Goal: Task Accomplishment & Management: Manage account settings

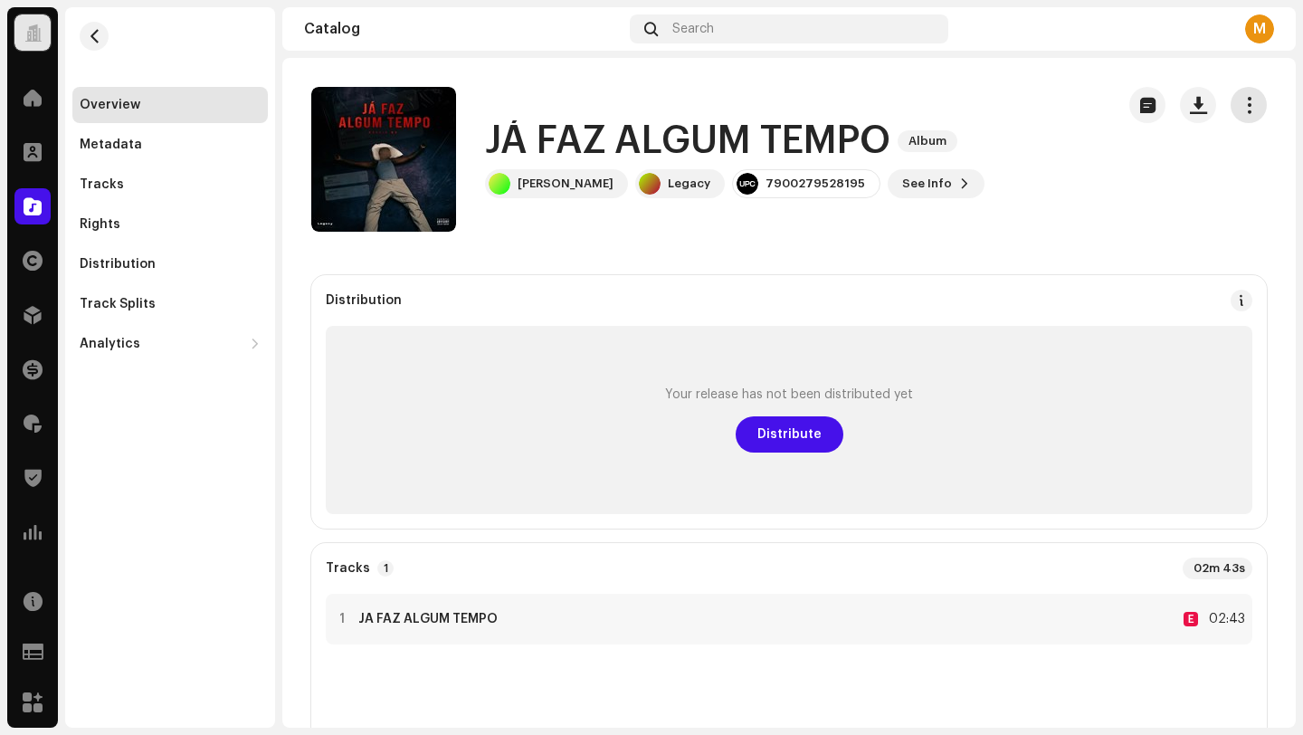
click at [1240, 104] on span "button" at bounding box center [1248, 105] width 17 height 14
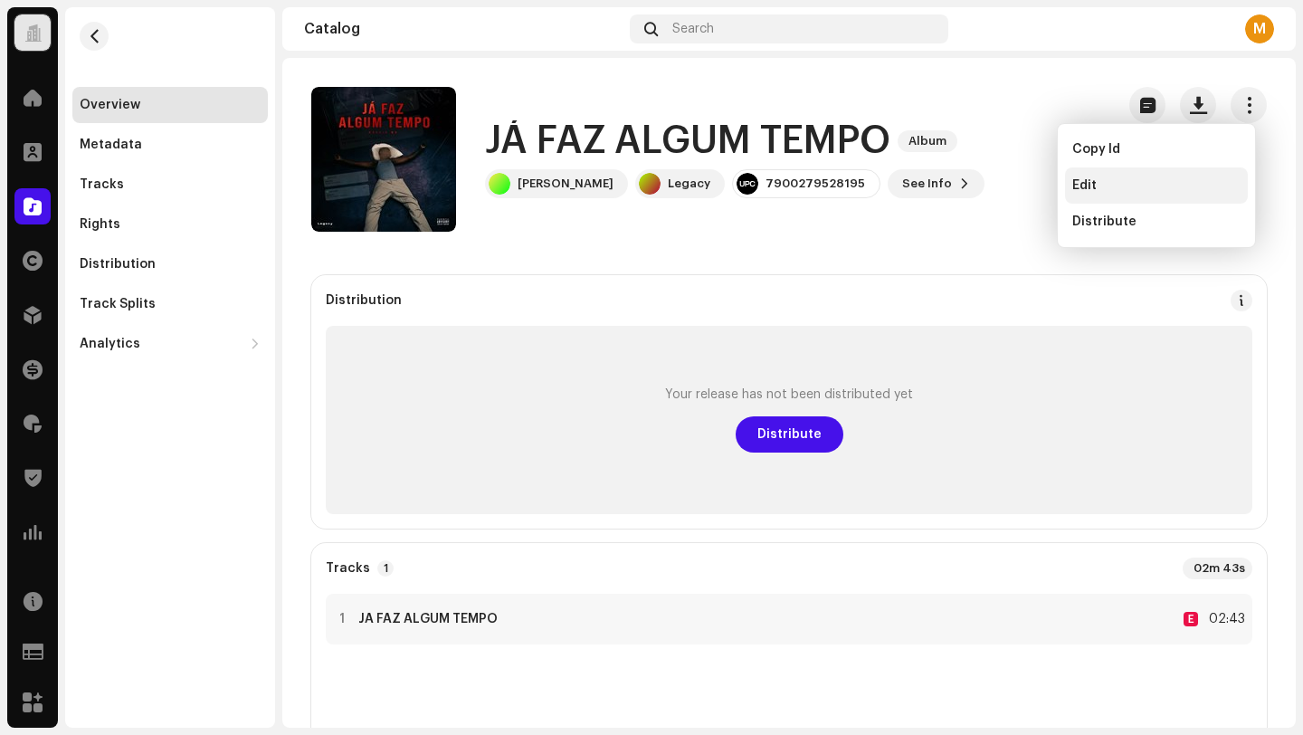
click at [1082, 188] on span "Edit" at bounding box center [1084, 185] width 24 height 14
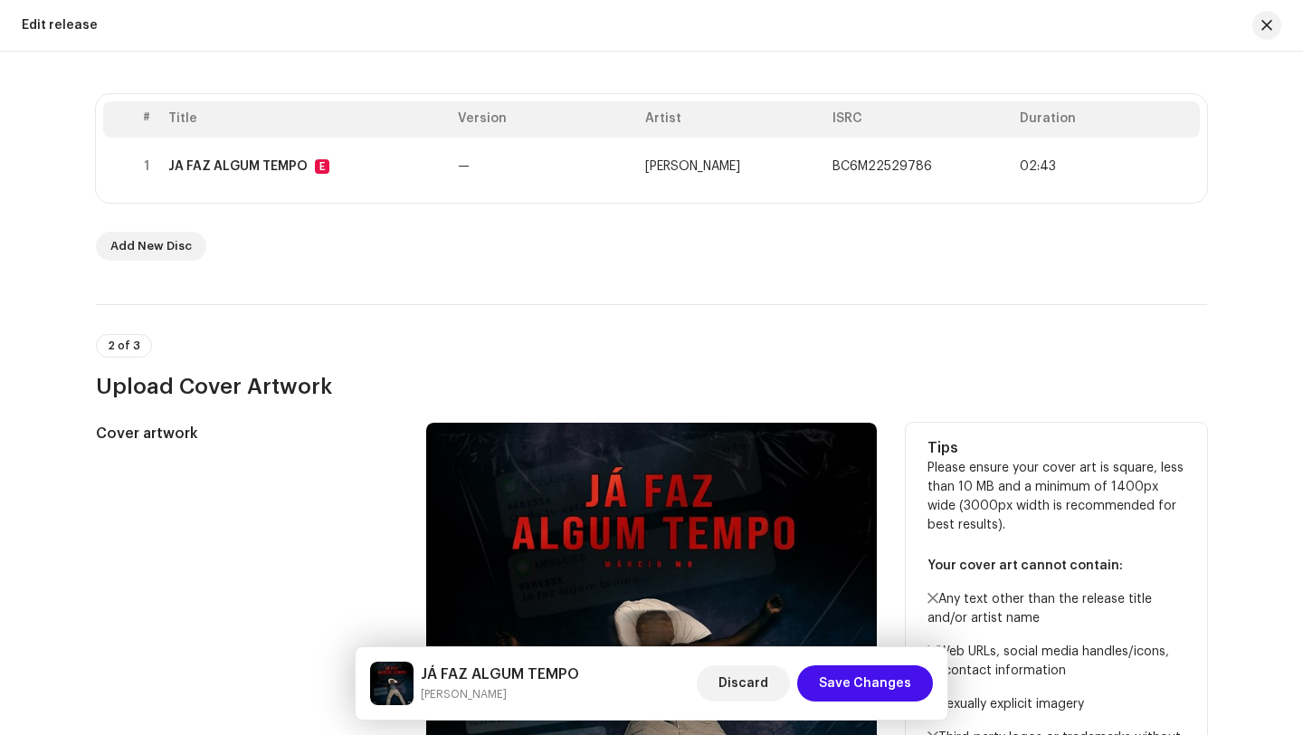
scroll to position [214, 0]
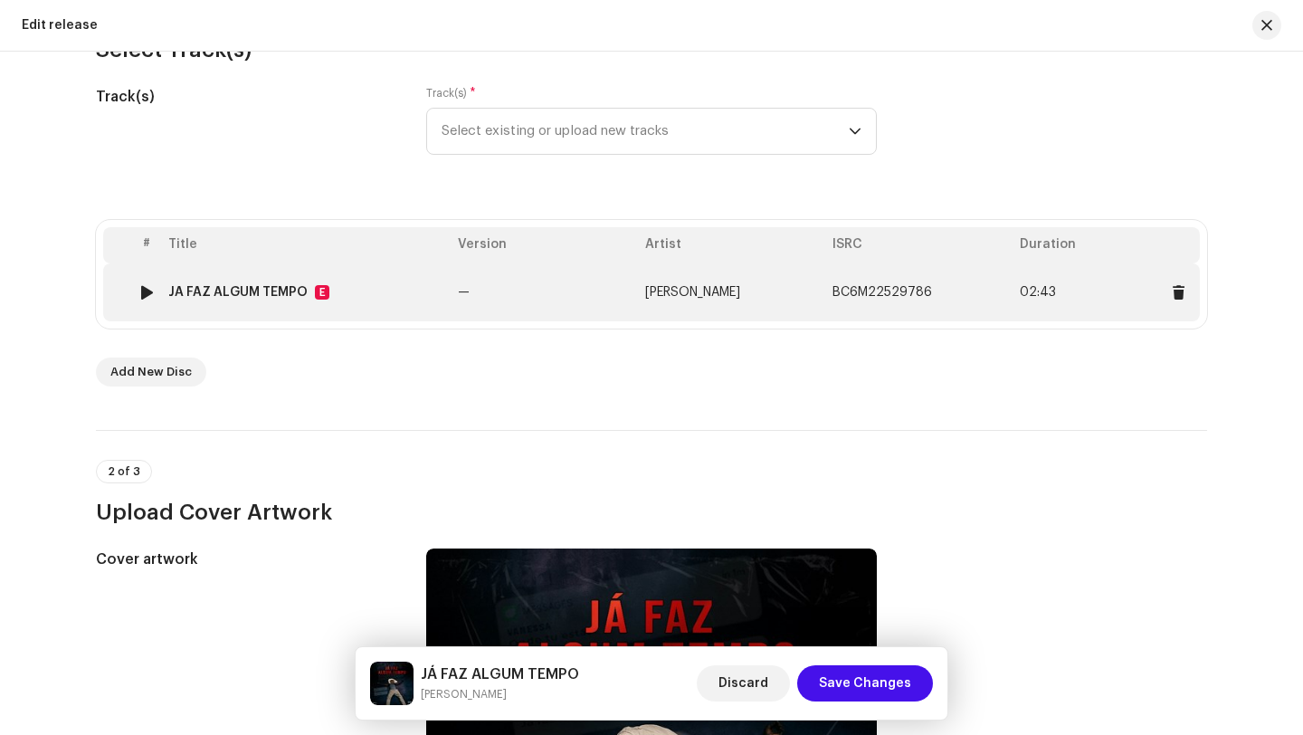
click at [405, 274] on td "JÁ FAZ ALGUM TEMPO E" at bounding box center [305, 292] width 289 height 58
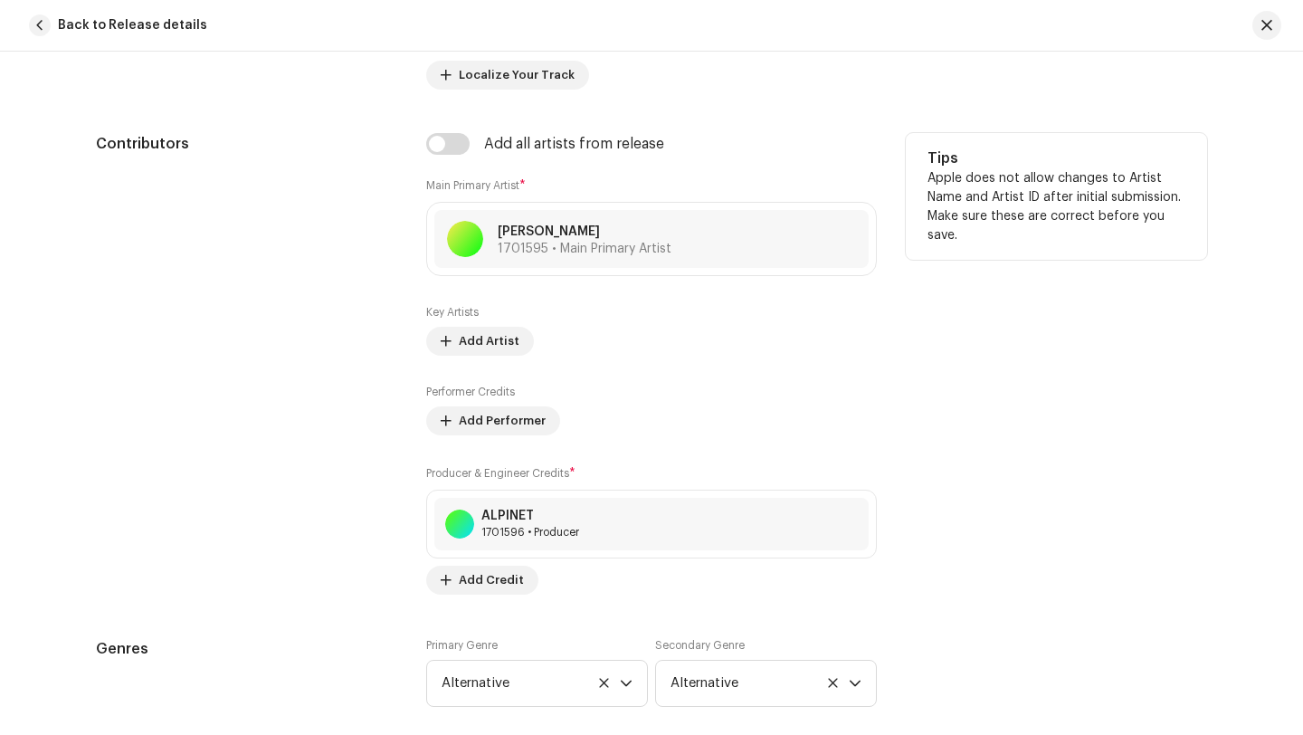
scroll to position [1120, 0]
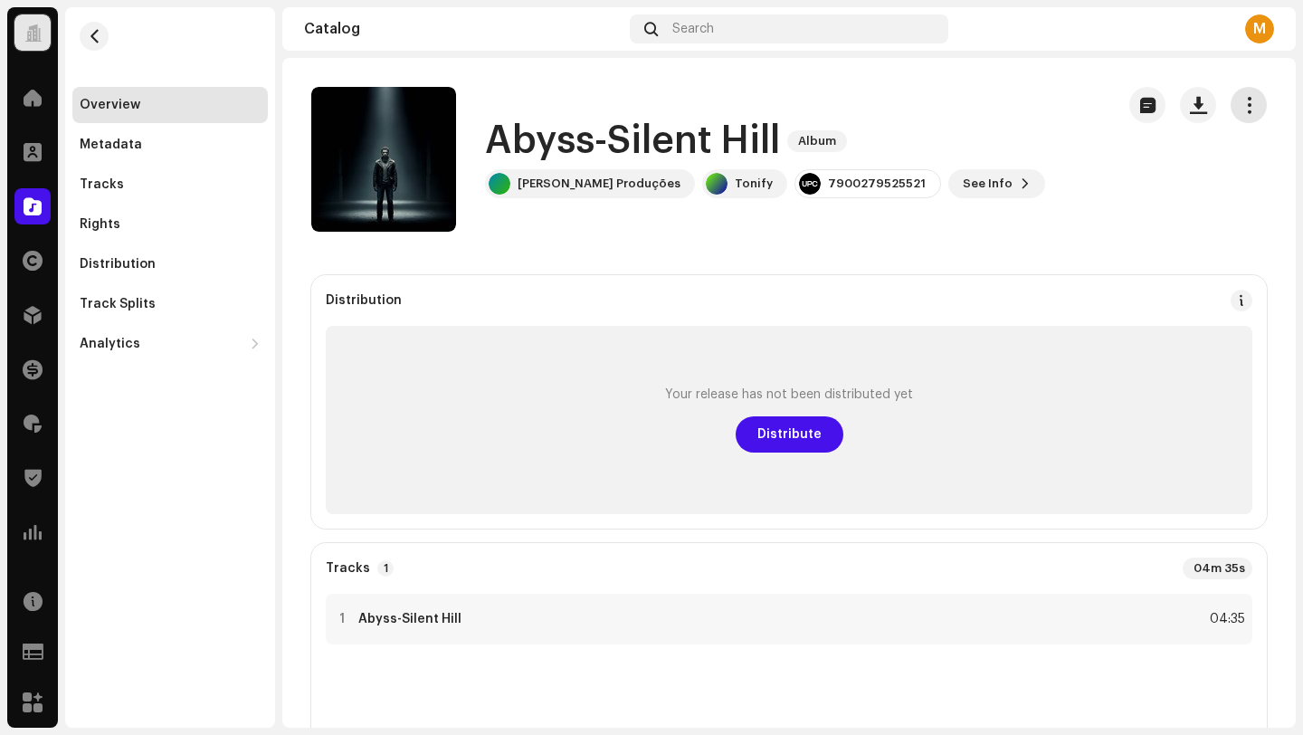
click at [1240, 112] on span "button" at bounding box center [1248, 105] width 17 height 14
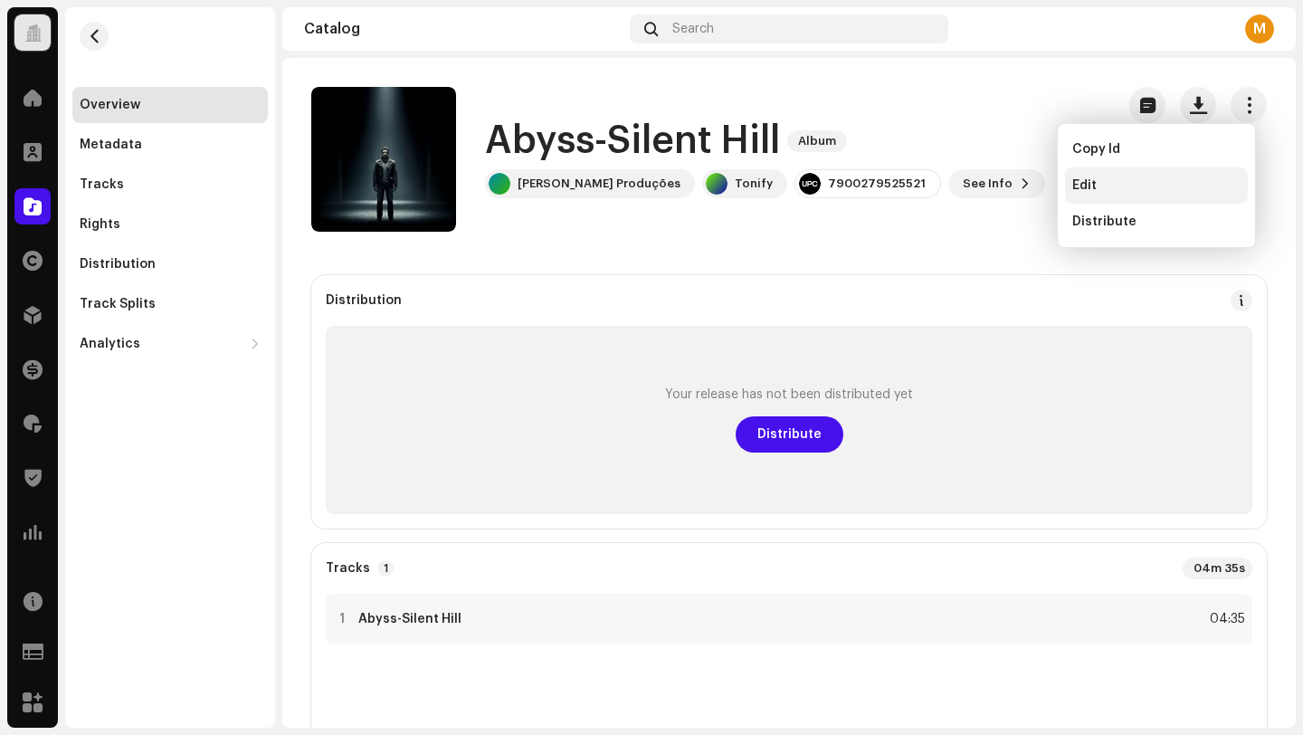
click at [1114, 189] on div "Edit" at bounding box center [1156, 185] width 168 height 14
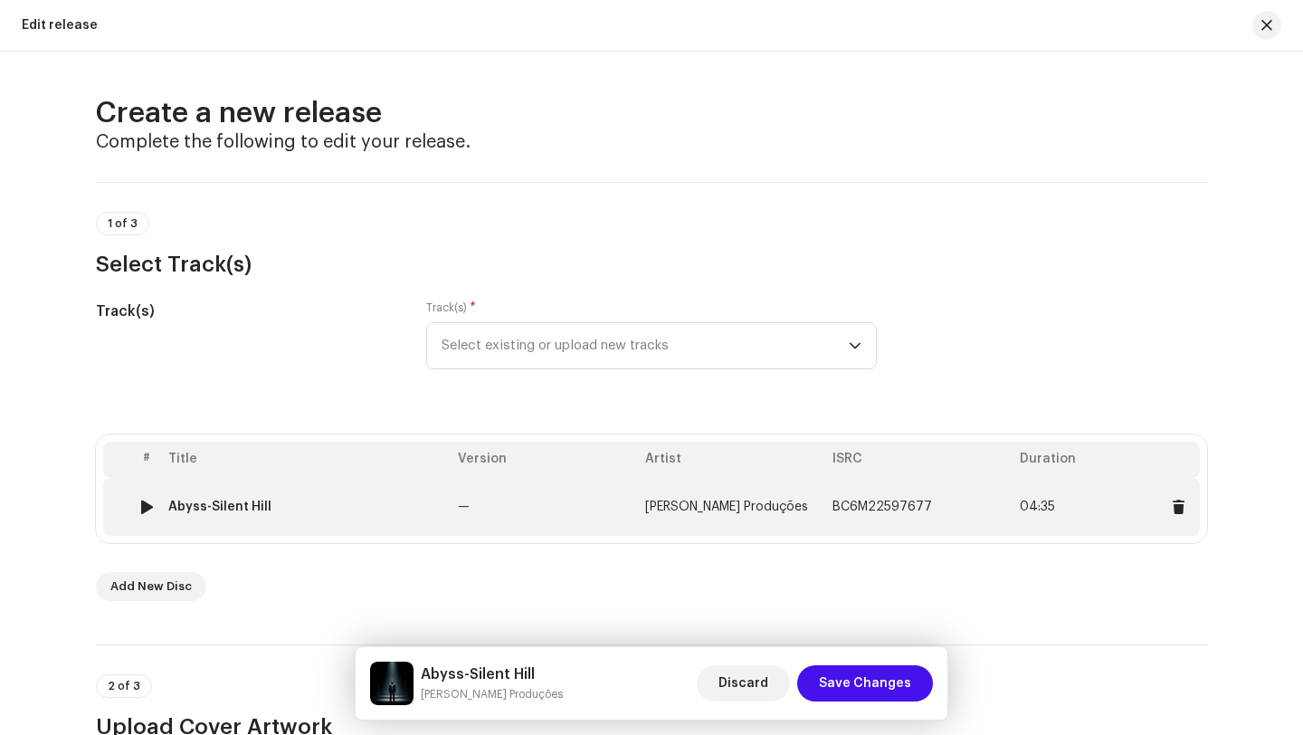
click at [333, 491] on td "Abyss-Silent Hill" at bounding box center [305, 507] width 289 height 58
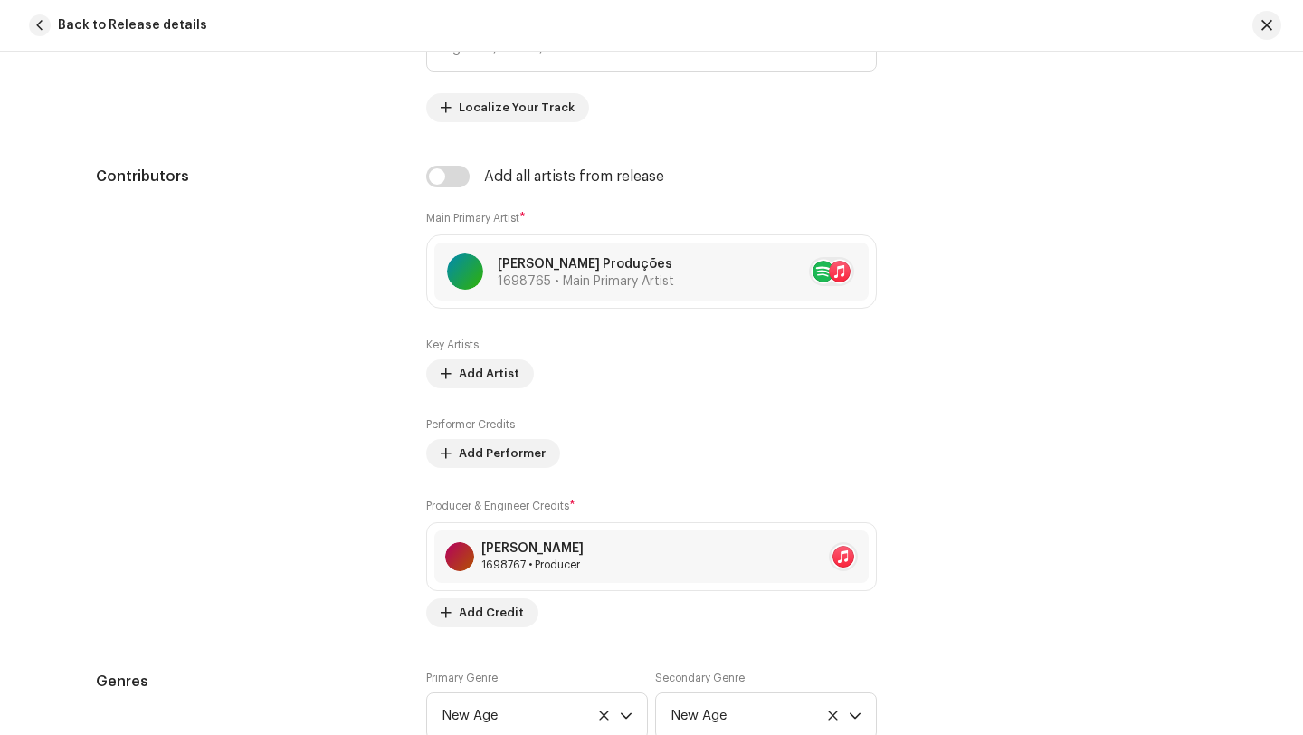
scroll to position [1165, 0]
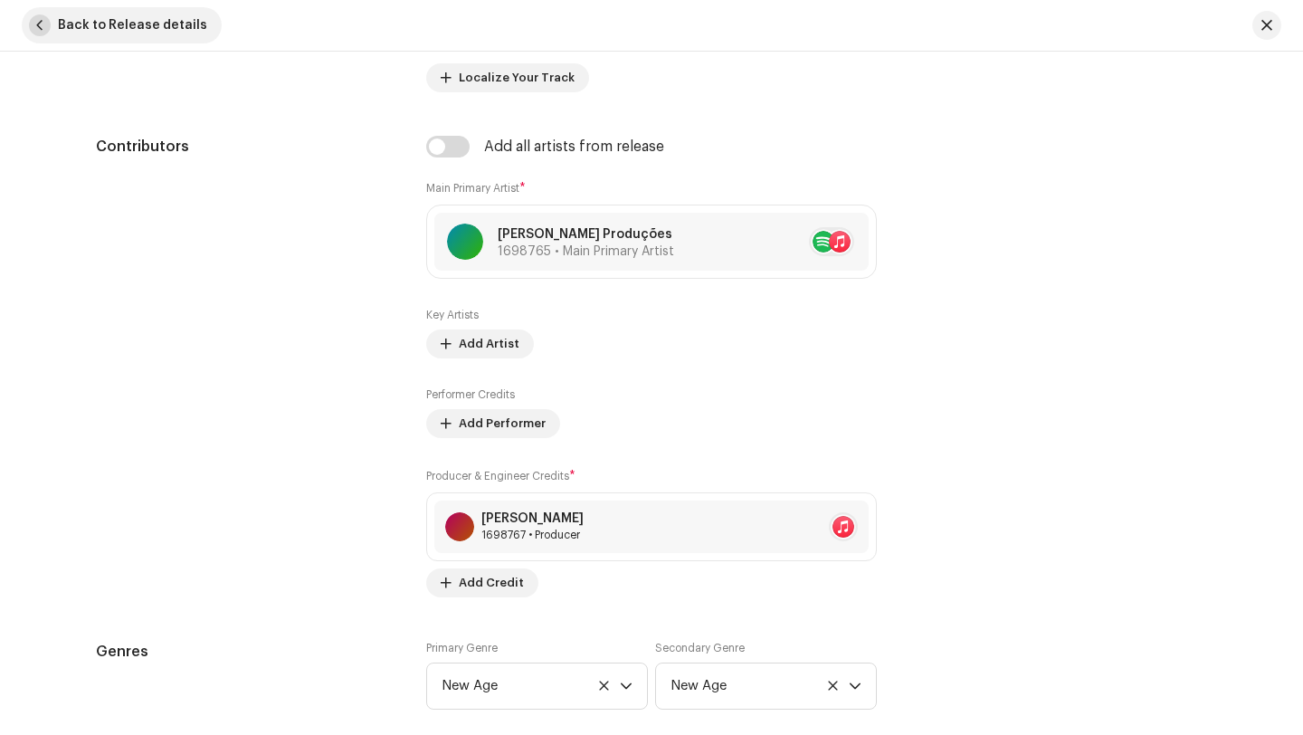
click at [101, 43] on span "Back to Release details" at bounding box center [132, 25] width 149 height 36
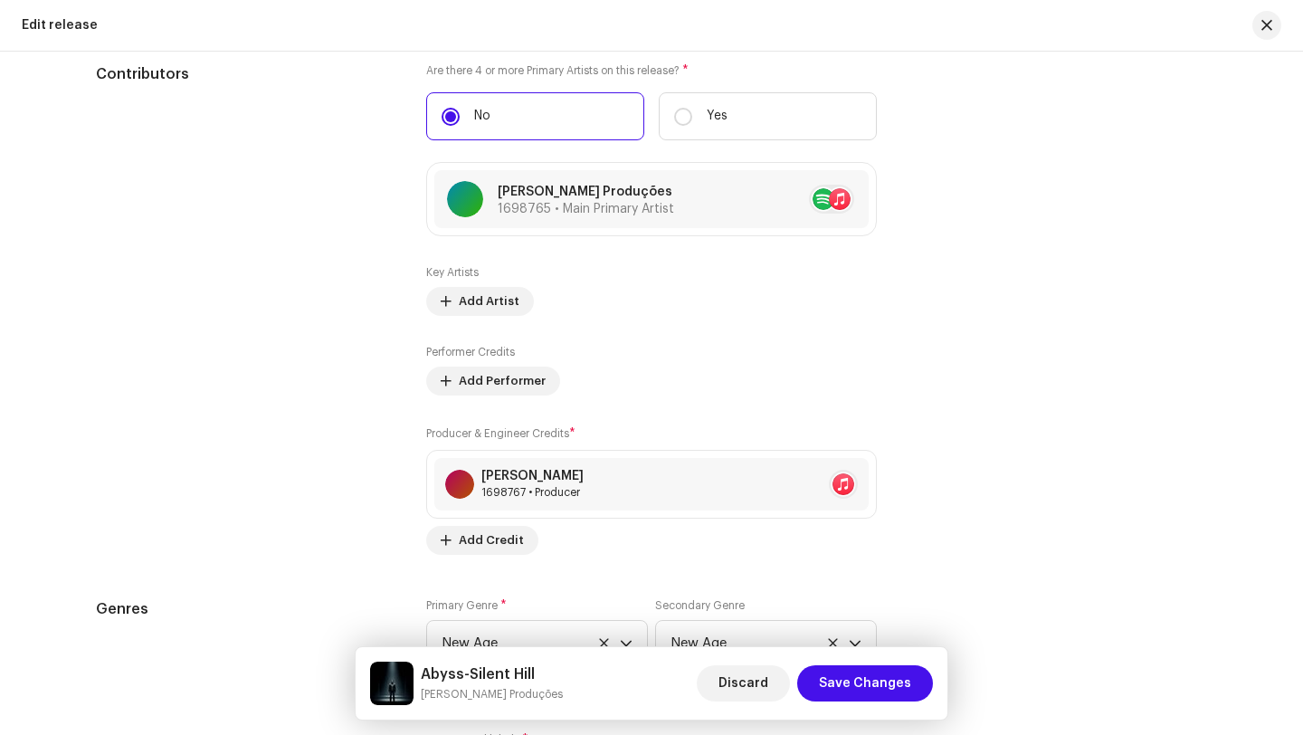
scroll to position [1966, 0]
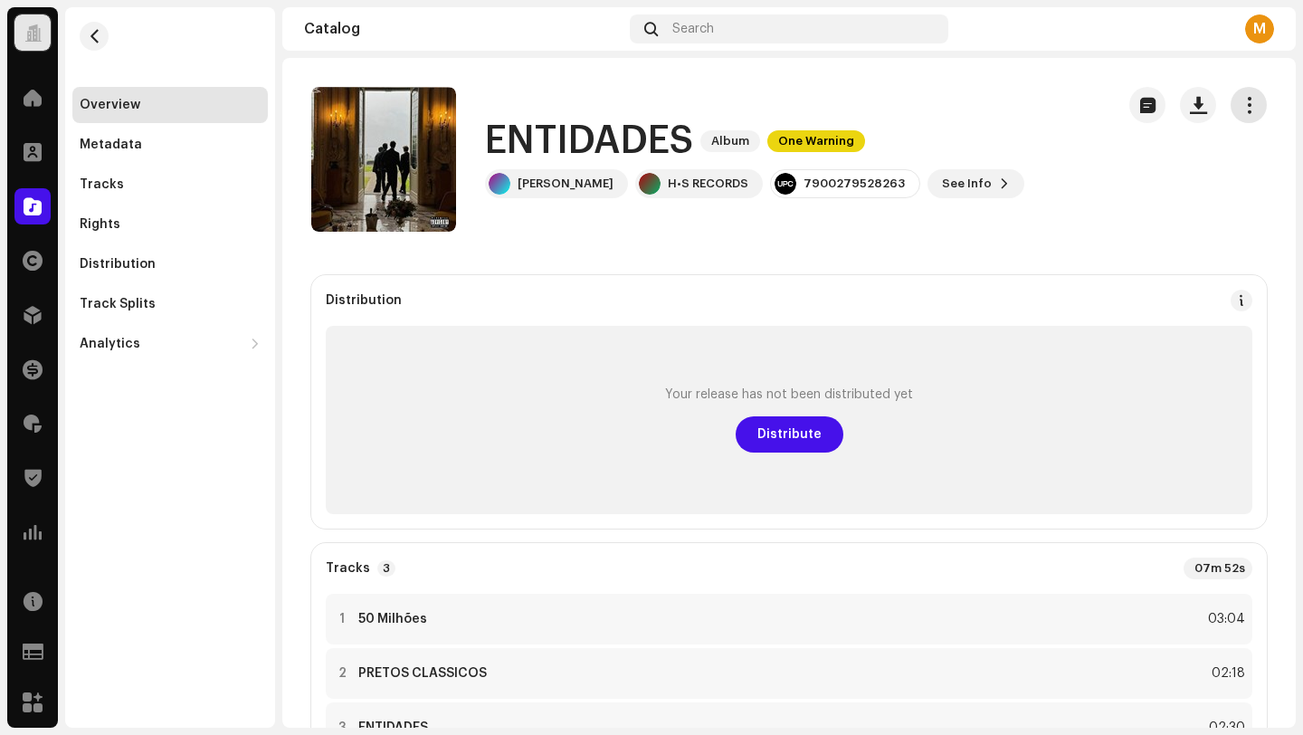
click at [1240, 98] on span "button" at bounding box center [1248, 105] width 17 height 14
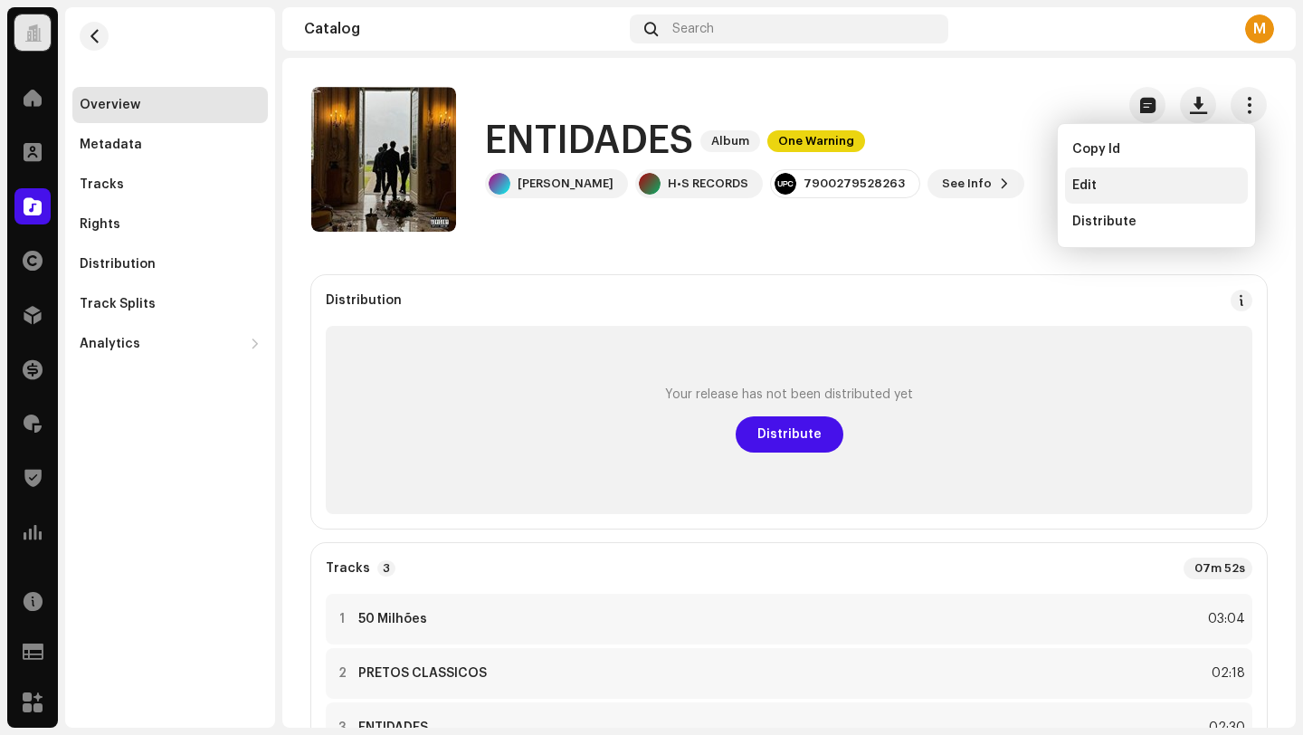
click at [1093, 190] on span "Edit" at bounding box center [1084, 185] width 24 height 14
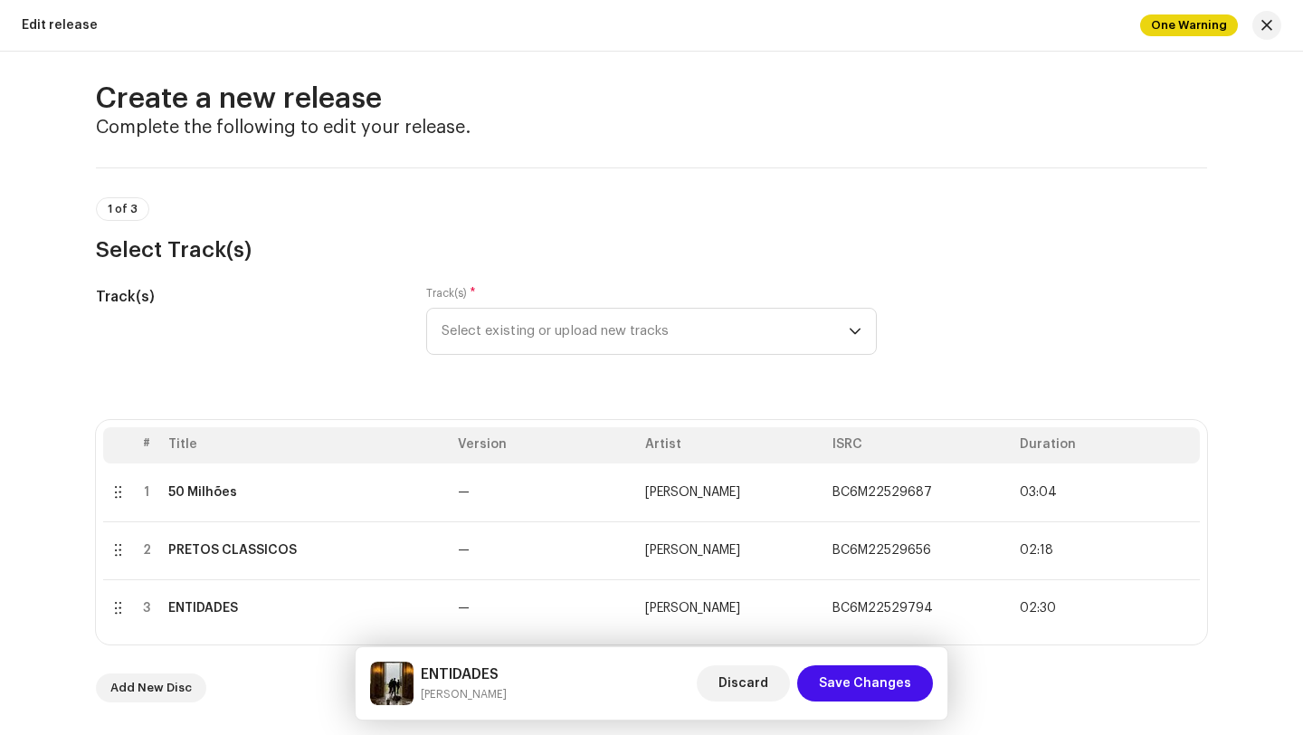
scroll to position [30, 0]
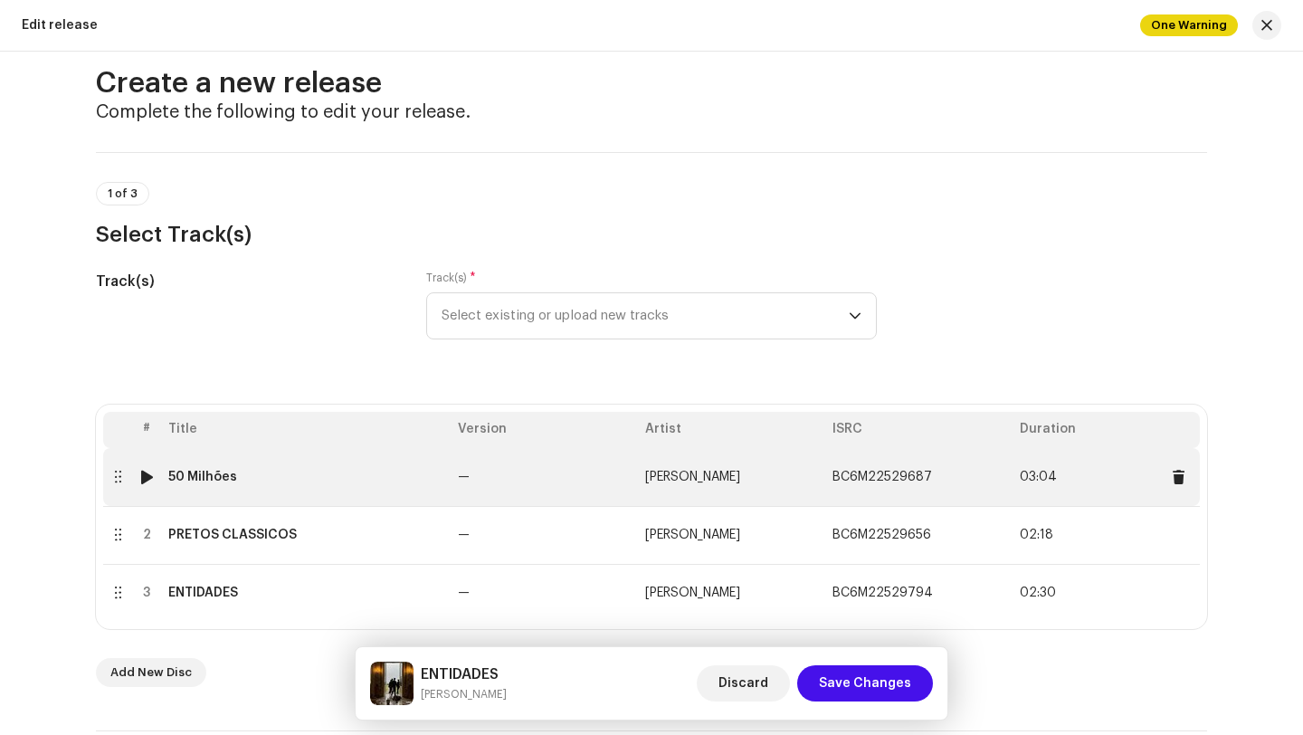
click at [366, 469] on div "50 Milhões" at bounding box center [305, 476] width 275 height 14
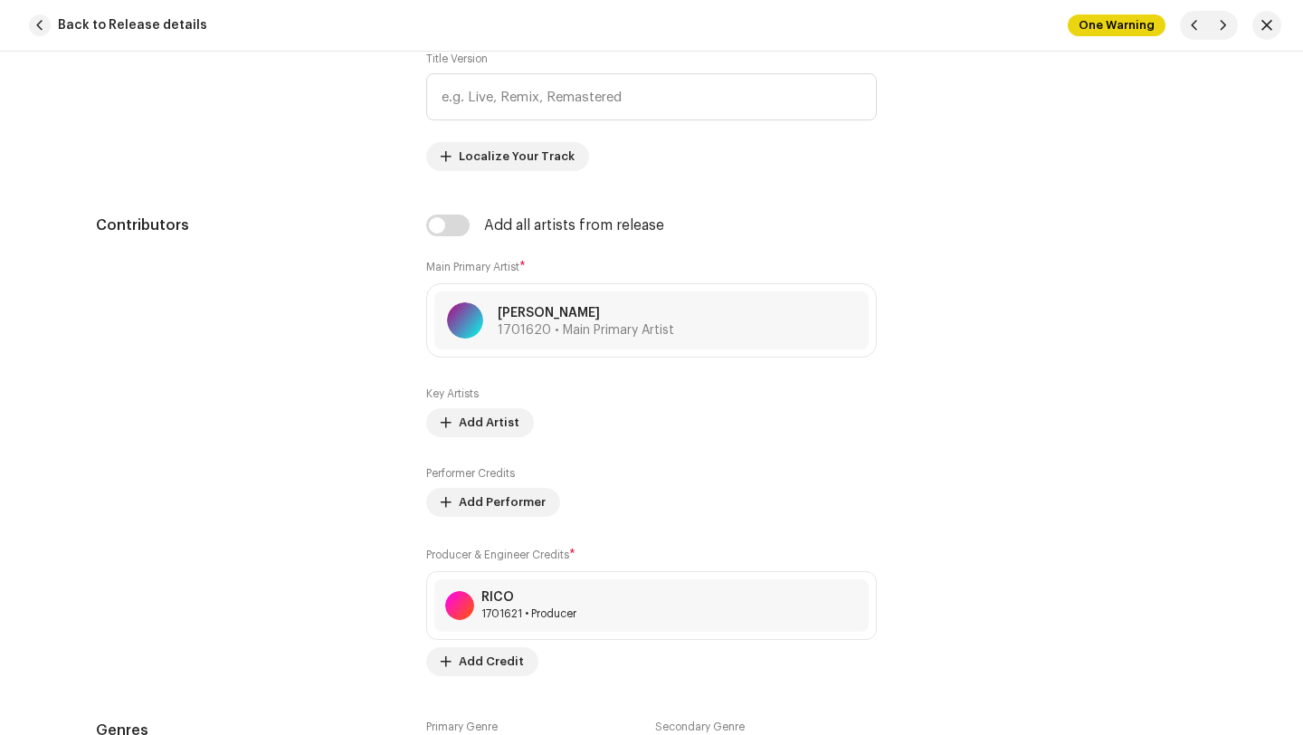
scroll to position [1182, 0]
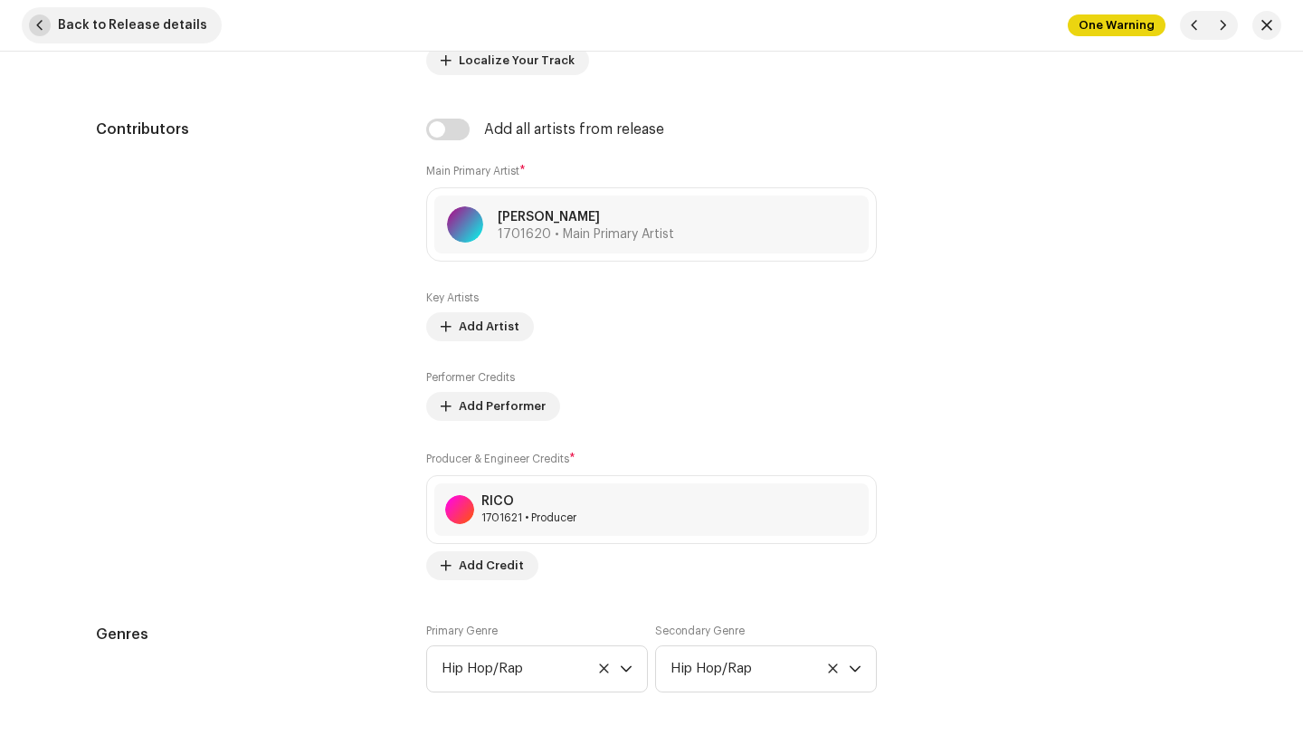
click at [33, 30] on span "button" at bounding box center [40, 25] width 22 height 22
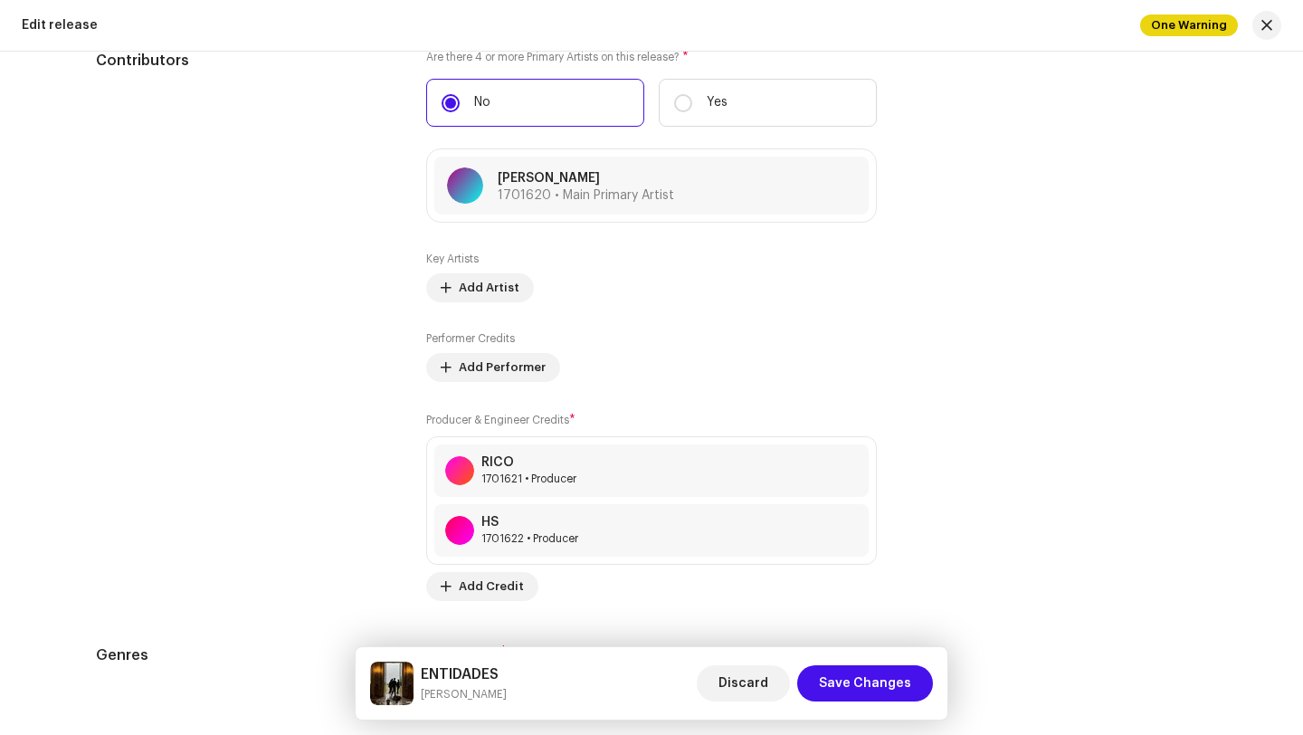
scroll to position [2152, 0]
